Goal: Feedback & Contribution: Contribute content

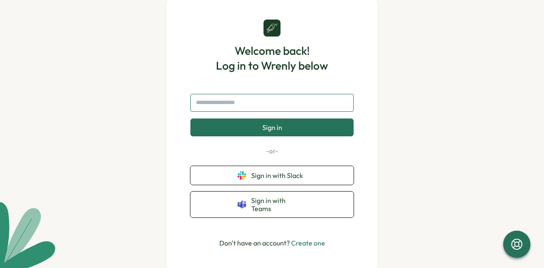
click at [249, 110] on input "text" at bounding box center [271, 103] width 163 height 18
type input "**********"
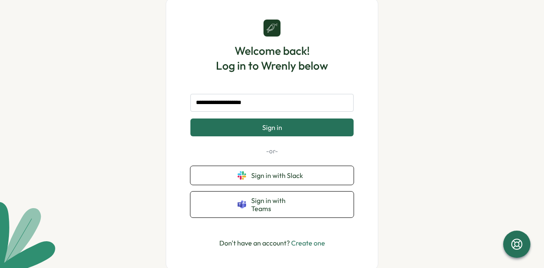
click at [271, 131] on span "Sign in" at bounding box center [272, 128] width 20 height 8
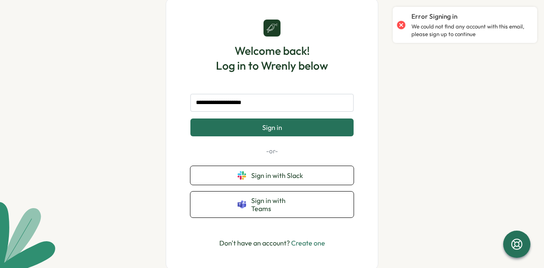
click at [314, 242] on link "Create one" at bounding box center [308, 243] width 34 height 9
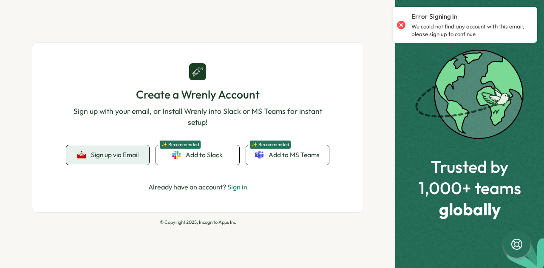
click at [109, 153] on span "Sign up via Email" at bounding box center [115, 155] width 48 height 8
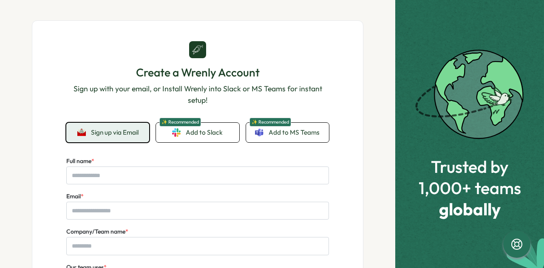
scroll to position [85, 0]
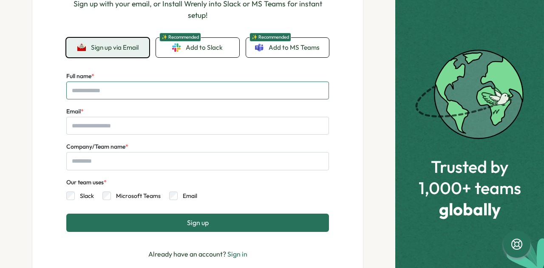
click at [126, 94] on input "Full name *" at bounding box center [197, 91] width 263 height 18
type input "******"
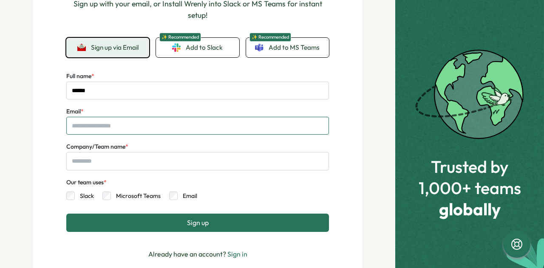
click at [123, 126] on input "Email *" at bounding box center [197, 126] width 263 height 18
type input "**********"
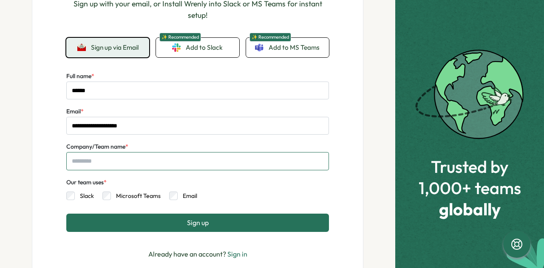
click at [122, 161] on input "Company/Team name *" at bounding box center [197, 161] width 263 height 18
type input "***"
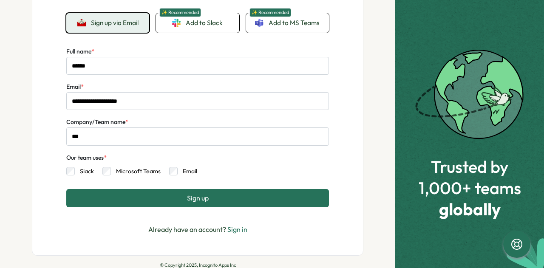
scroll to position [129, 0]
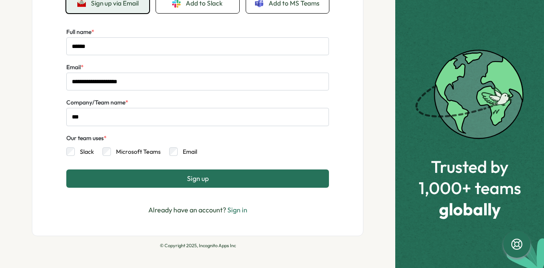
click at [200, 177] on span "Sign up" at bounding box center [198, 179] width 22 height 8
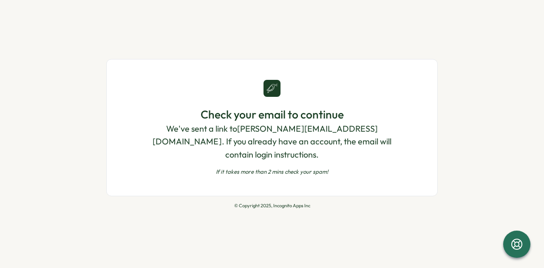
scroll to position [0, 0]
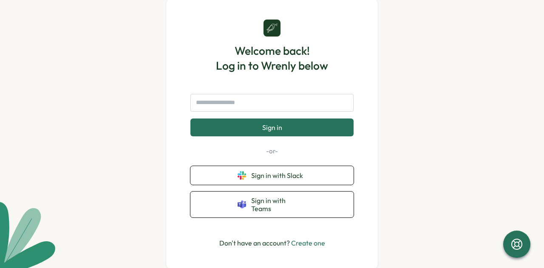
click at [310, 240] on link "Create one" at bounding box center [308, 243] width 34 height 9
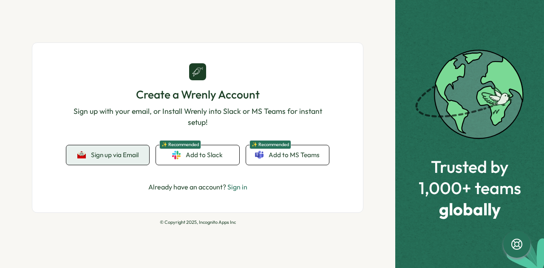
click at [112, 162] on button "Sign up via Email" at bounding box center [107, 155] width 83 height 20
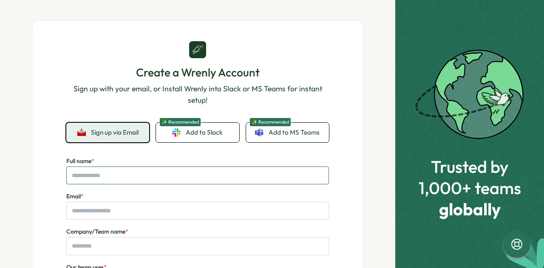
click at [114, 174] on input "Full name *" at bounding box center [197, 176] width 263 height 18
type input "******"
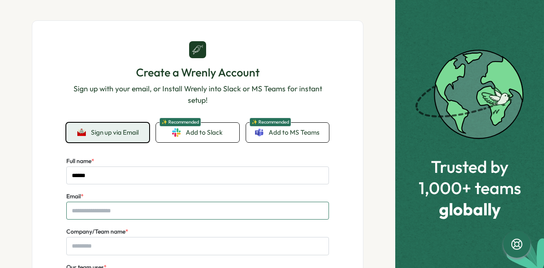
click at [116, 211] on input "Email *" at bounding box center [197, 211] width 263 height 18
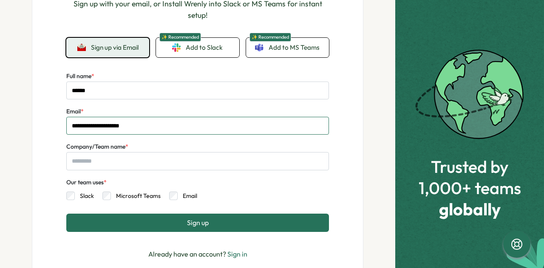
type input "**********"
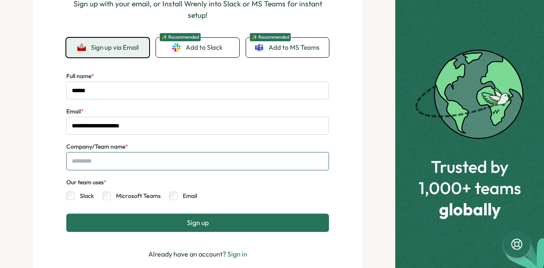
click at [115, 164] on input "Company/Team name *" at bounding box center [197, 161] width 263 height 18
type input "***"
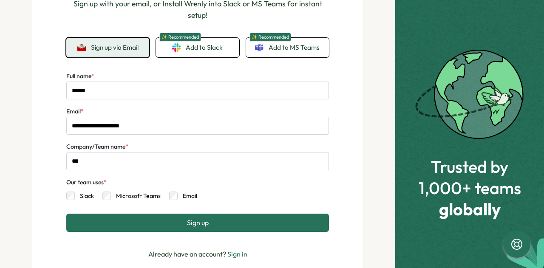
click at [209, 236] on div "**********" at bounding box center [197, 108] width 263 height 304
click at [209, 221] on button "Sign up" at bounding box center [197, 223] width 263 height 18
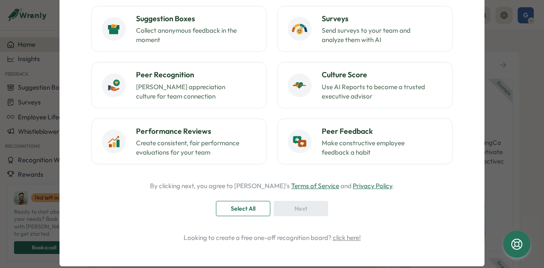
scroll to position [116, 0]
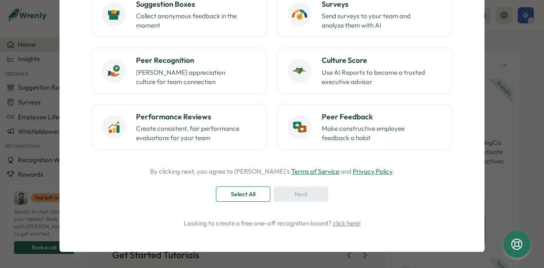
click at [238, 187] on button "Select All" at bounding box center [243, 194] width 54 height 15
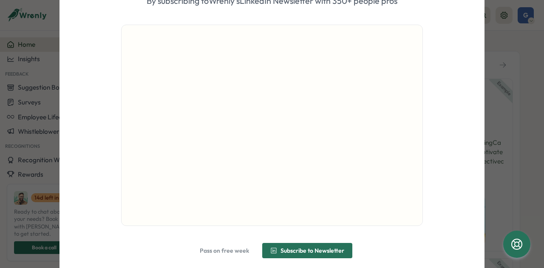
scroll to position [94, 0]
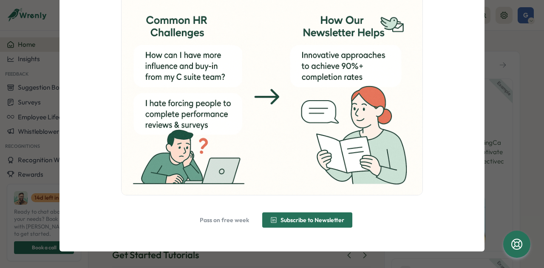
click at [231, 221] on span "Pass on free week" at bounding box center [224, 220] width 49 height 6
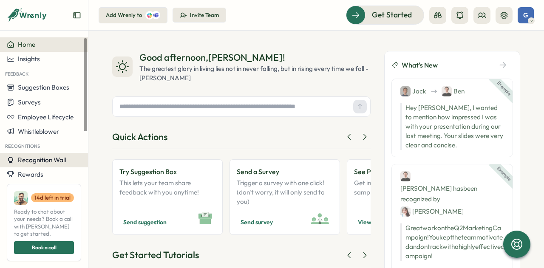
click at [43, 157] on span "Recognition Wall" at bounding box center [42, 160] width 48 height 8
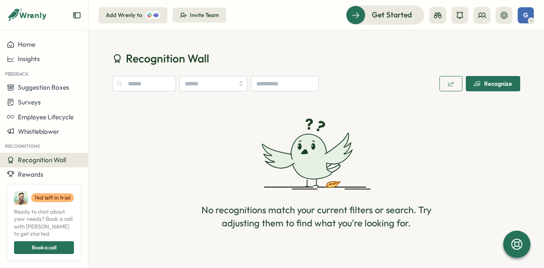
click at [200, 17] on div "Invite Team" at bounding box center [204, 15] width 29 height 8
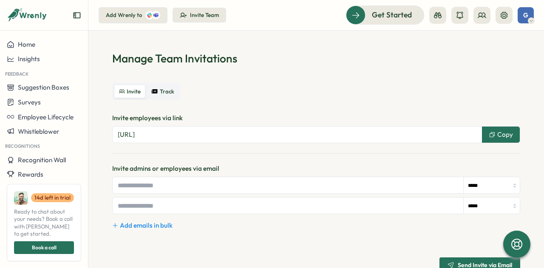
click at [139, 15] on div "Add Wrenly to" at bounding box center [124, 15] width 36 height 8
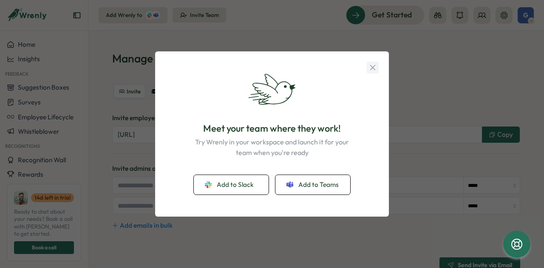
click at [371, 69] on icon "button" at bounding box center [372, 67] width 9 height 9
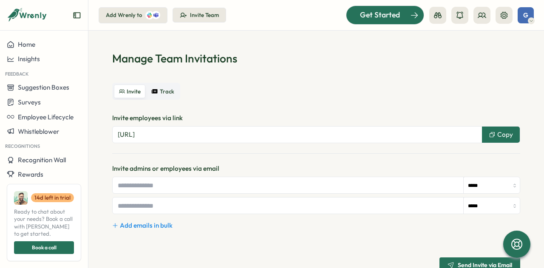
click at [381, 16] on span "Get Started" at bounding box center [380, 14] width 40 height 11
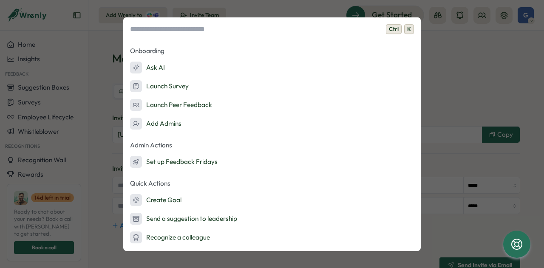
click at [469, 68] on div "Ctrl K Onboarding Ask AI Launch Survey Launch Peer Feedback Add Admins Admin Ac…" at bounding box center [272, 134] width 544 height 268
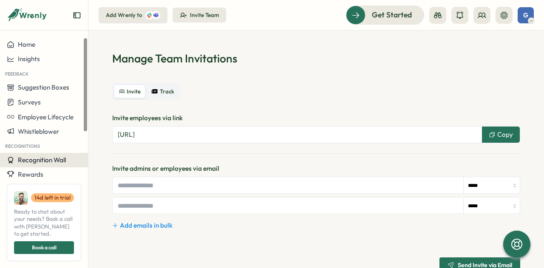
click at [56, 157] on span "Recognition Wall" at bounding box center [42, 160] width 48 height 8
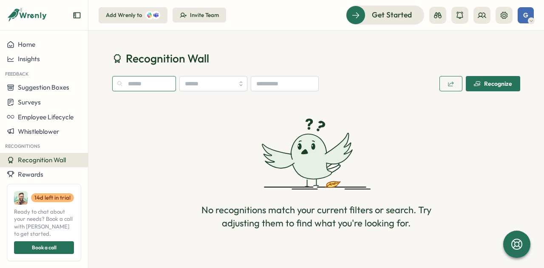
click at [152, 82] on input "text" at bounding box center [144, 83] width 64 height 15
click at [196, 85] on input "search" at bounding box center [213, 83] width 68 height 15
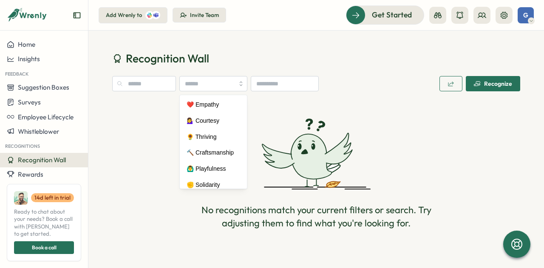
click at [486, 82] on div "Recognize" at bounding box center [493, 83] width 38 height 7
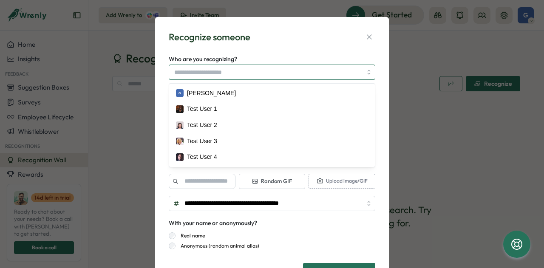
click at [349, 72] on input "Who are you recognizing?" at bounding box center [268, 72] width 188 height 14
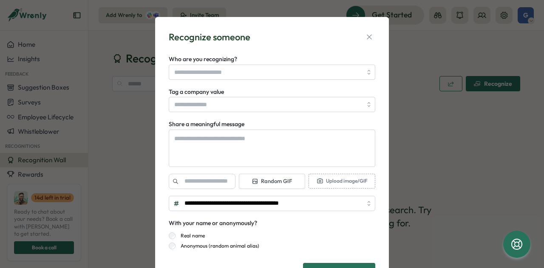
click at [409, 98] on div "**********" at bounding box center [272, 134] width 544 height 268
click at [455, 123] on div "**********" at bounding box center [272, 134] width 544 height 268
click at [365, 35] on icon "button" at bounding box center [369, 37] width 9 height 9
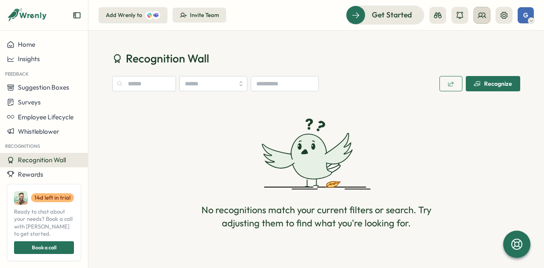
click at [482, 15] on icon at bounding box center [482, 15] width 9 height 9
click at [505, 17] on icon at bounding box center [504, 15] width 9 height 9
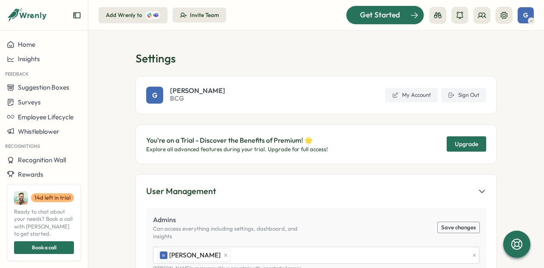
click at [370, 16] on span "Get Started" at bounding box center [380, 14] width 40 height 11
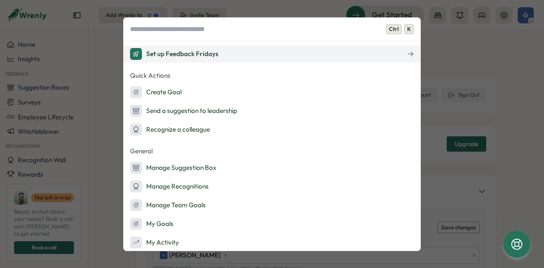
scroll to position [128, 0]
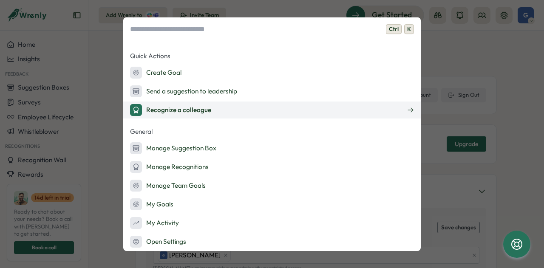
click at [216, 113] on button "Recognize a colleague" at bounding box center [272, 110] width 298 height 17
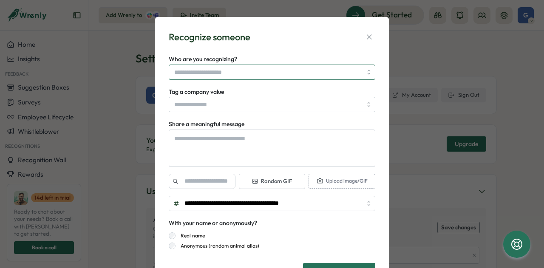
type textarea "*"
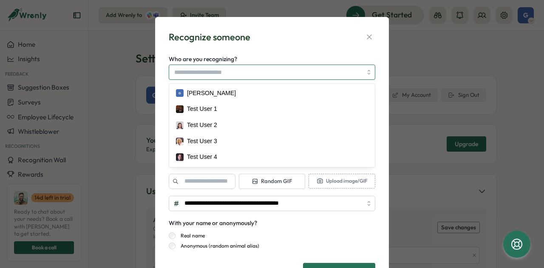
click at [237, 74] on input "Who are you recognizing?" at bounding box center [268, 72] width 188 height 14
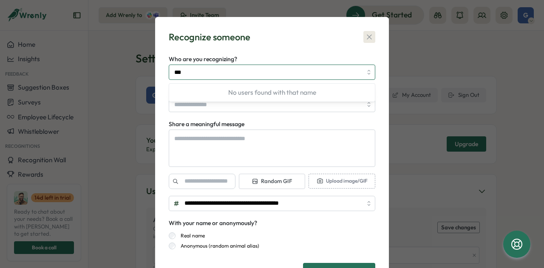
type input "***"
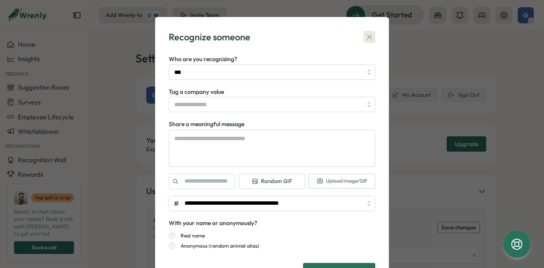
click at [367, 37] on icon "button" at bounding box center [369, 37] width 5 height 5
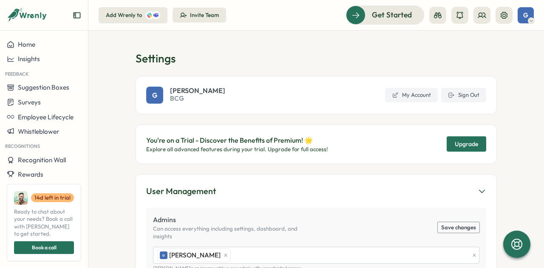
click at [122, 16] on div "Add Wrenly to" at bounding box center [124, 15] width 36 height 8
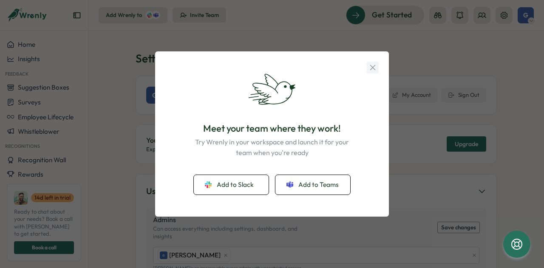
click at [373, 67] on icon "button" at bounding box center [372, 67] width 5 height 5
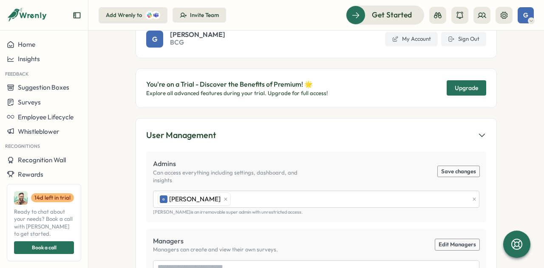
scroll to position [0, 0]
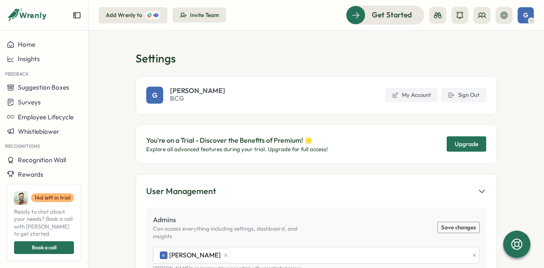
click at [198, 15] on div "Invite Team" at bounding box center [204, 15] width 29 height 8
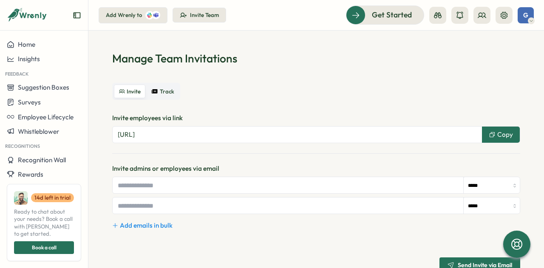
click at [128, 16] on div "Add Wrenly to" at bounding box center [124, 15] width 36 height 8
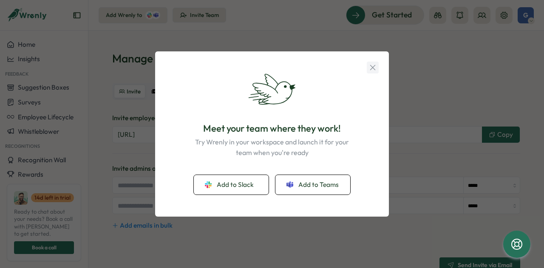
click at [376, 68] on icon "button" at bounding box center [372, 67] width 9 height 9
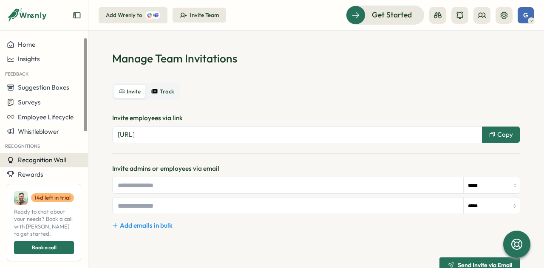
click at [36, 161] on span "Recognition Wall" at bounding box center [42, 160] width 48 height 8
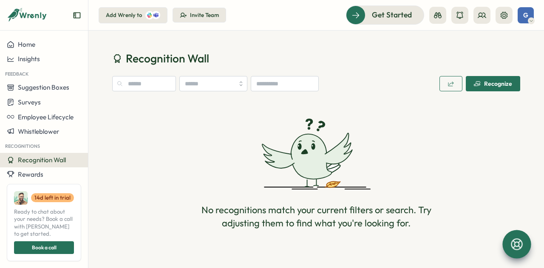
click at [521, 242] on icon at bounding box center [517, 244] width 14 height 14
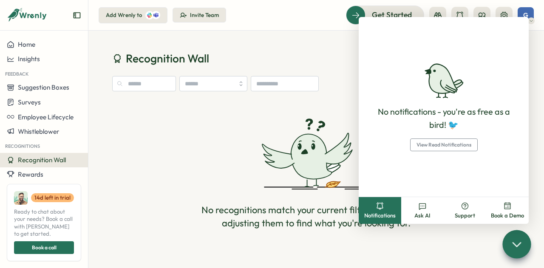
click at [203, 162] on div "No recognitions match your current filters or search. Try adjusting them to fin…" at bounding box center [316, 174] width 408 height 145
click at [198, 148] on div "No recognitions match your current filters or search. Try adjusting them to fin…" at bounding box center [316, 174] width 408 height 145
click at [279, 50] on div "Recognition Wall Recognize No recognitions match your current filters or search…" at bounding box center [316, 149] width 456 height 237
click at [338, 33] on div "Recognition Wall Recognize No recognitions match your current filters or search…" at bounding box center [316, 149] width 456 height 237
click at [315, 10] on div "Add Wrenly to Invite Team Get Started G" at bounding box center [316, 15] width 435 height 19
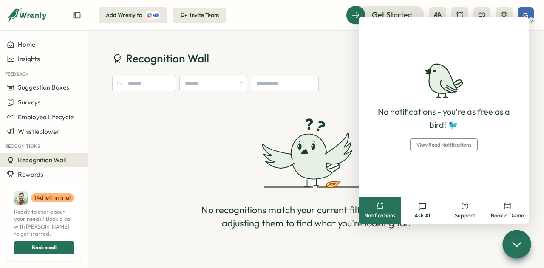
click at [507, 211] on button "Book a Demo" at bounding box center [507, 210] width 43 height 27
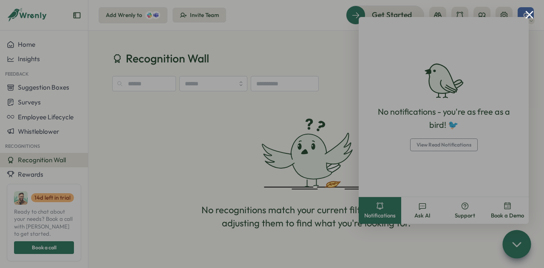
click at [526, 12] on button "Close modal" at bounding box center [530, 15] width 8 height 8
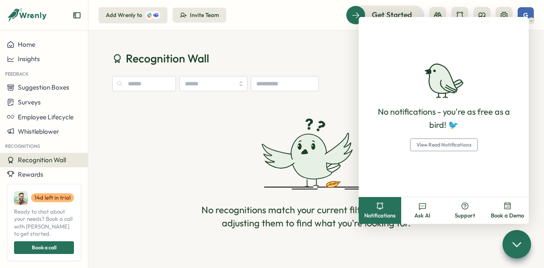
click at [240, 112] on div "No recognitions match your current filters or search. Try adjusting them to fin…" at bounding box center [316, 174] width 408 height 145
click at [225, 111] on div "No recognitions match your current filters or search. Try adjusting them to fin…" at bounding box center [316, 174] width 408 height 145
click at [283, 45] on div "Recognition Wall Recognize No recognitions match your current filters or search…" at bounding box center [316, 149] width 456 height 237
click at [326, 57] on h1 "Recognition Wall" at bounding box center [316, 58] width 408 height 15
click at [233, 133] on div "No recognitions match your current filters or search. Try adjusting them to fin…" at bounding box center [316, 174] width 408 height 145
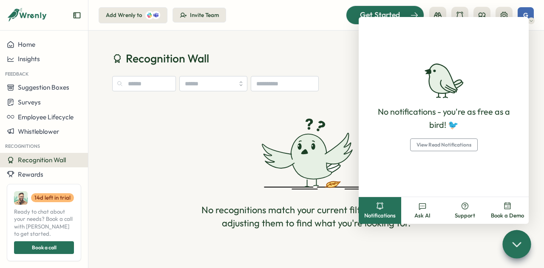
click at [398, 12] on span "Get Started" at bounding box center [380, 14] width 40 height 11
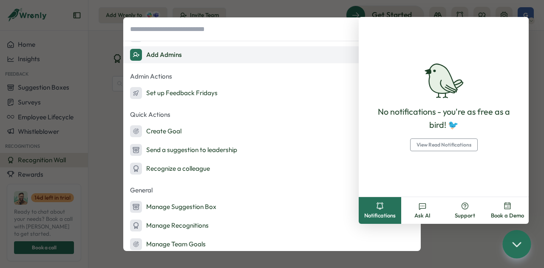
scroll to position [85, 0]
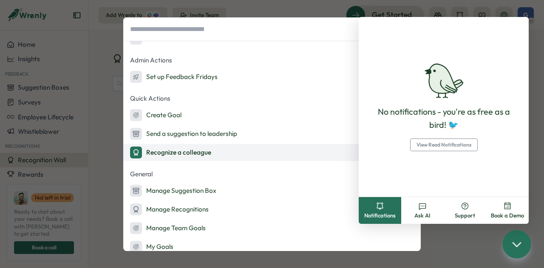
click at [226, 152] on button "Recognize a colleague" at bounding box center [272, 152] width 298 height 17
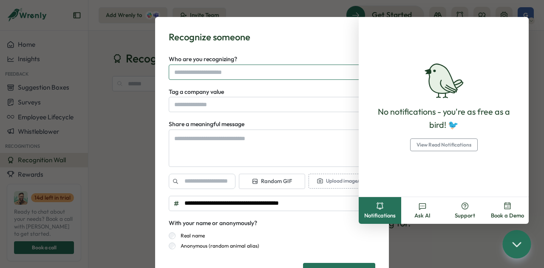
click at [276, 73] on input "Who are you recognizing?" at bounding box center [268, 72] width 188 height 14
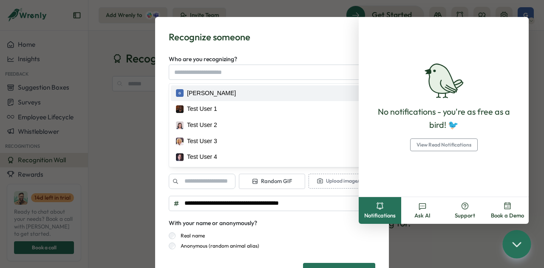
click at [512, 216] on span "Book a Demo" at bounding box center [507, 216] width 33 height 8
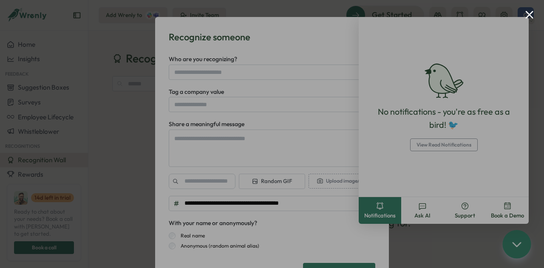
click at [528, 14] on button "Close modal" at bounding box center [530, 15] width 8 height 8
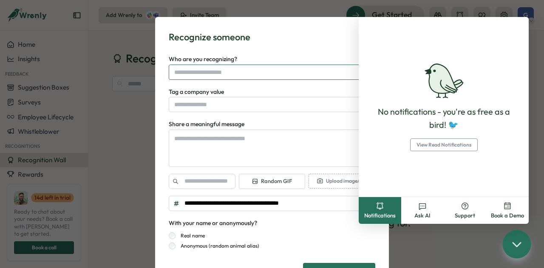
type textarea "*"
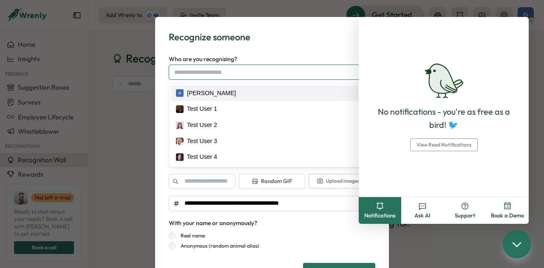
click at [195, 71] on input "Who are you recognizing?" at bounding box center [268, 72] width 188 height 14
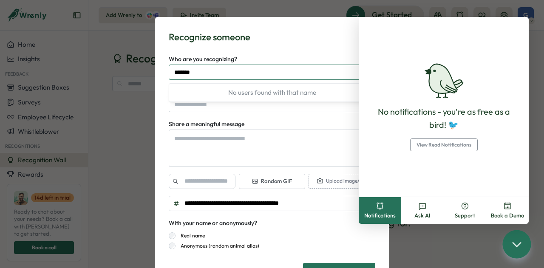
type input "*******"
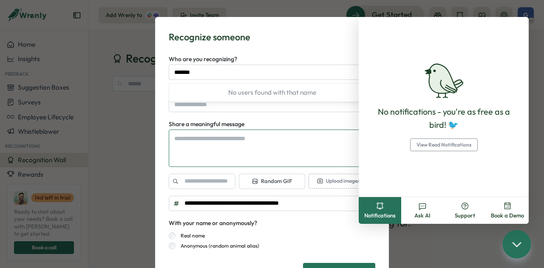
click at [256, 151] on textarea "Share a meaningful message" at bounding box center [272, 148] width 207 height 37
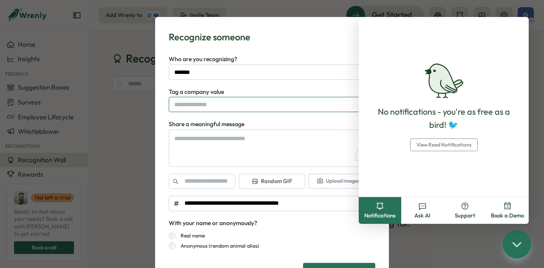
click at [235, 104] on input "Tag a company value" at bounding box center [272, 104] width 207 height 15
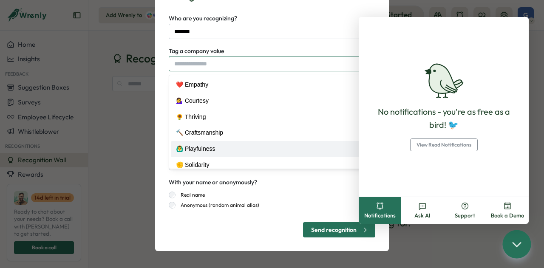
scroll to position [0, 0]
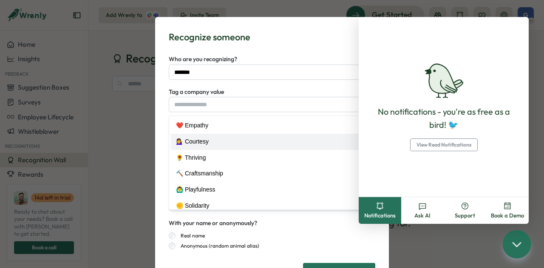
click at [119, 123] on div "**********" at bounding box center [272, 134] width 544 height 268
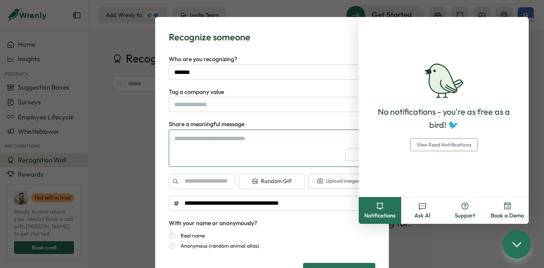
click at [222, 141] on textarea "Share a meaningful message" at bounding box center [272, 148] width 207 height 37
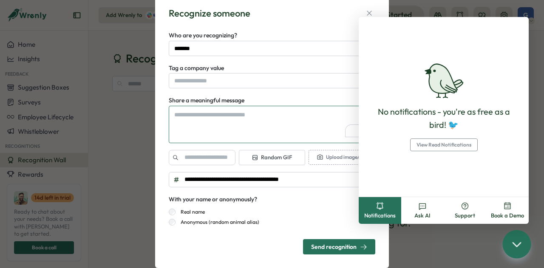
scroll to position [41, 0]
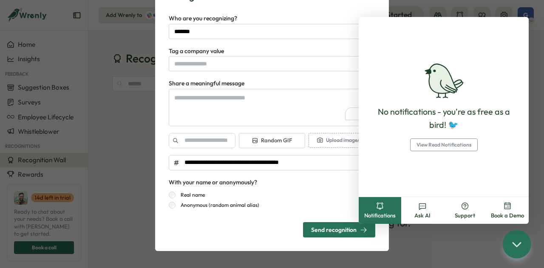
click at [441, 249] on div "**********" at bounding box center [272, 134] width 544 height 268
click at [135, 124] on div "**********" at bounding box center [272, 134] width 544 height 268
type textarea "*"
click at [104, 95] on div "**********" at bounding box center [272, 134] width 544 height 268
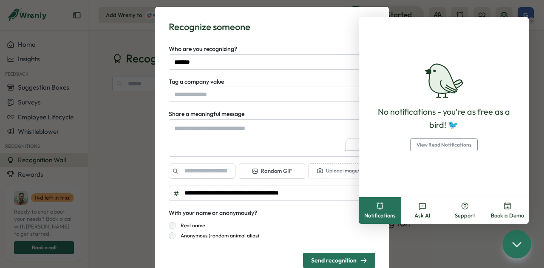
scroll to position [0, 0]
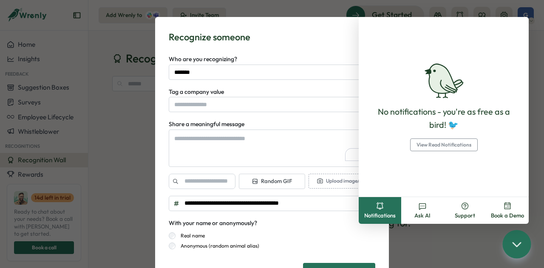
click at [118, 57] on div "**********" at bounding box center [272, 134] width 544 height 268
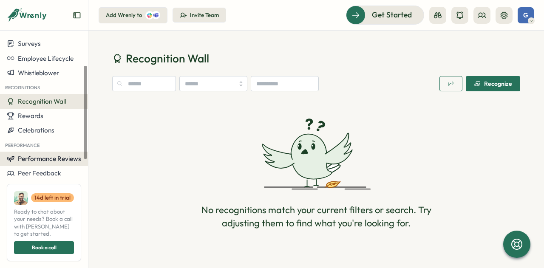
scroll to position [83, 0]
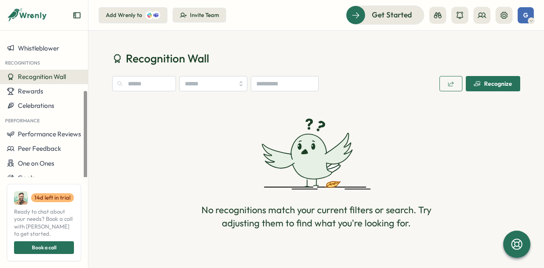
click at [496, 85] on div "Recognize" at bounding box center [493, 83] width 38 height 7
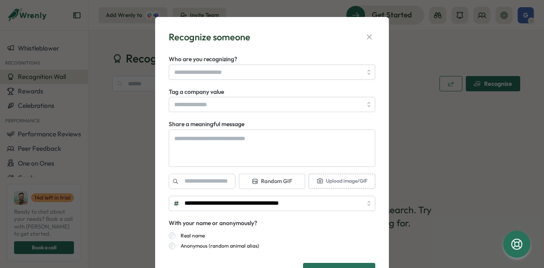
type textarea "*"
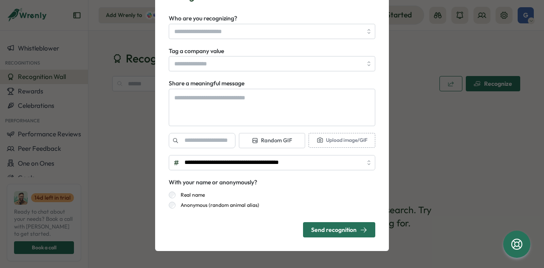
scroll to position [0, 0]
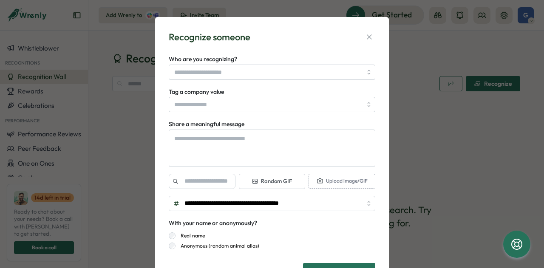
click at [441, 163] on div "**********" at bounding box center [272, 134] width 544 height 268
click at [366, 37] on icon "button" at bounding box center [369, 37] width 9 height 9
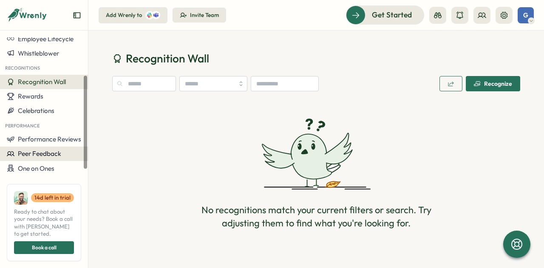
scroll to position [83, 0]
